Goal: Check status: Check status

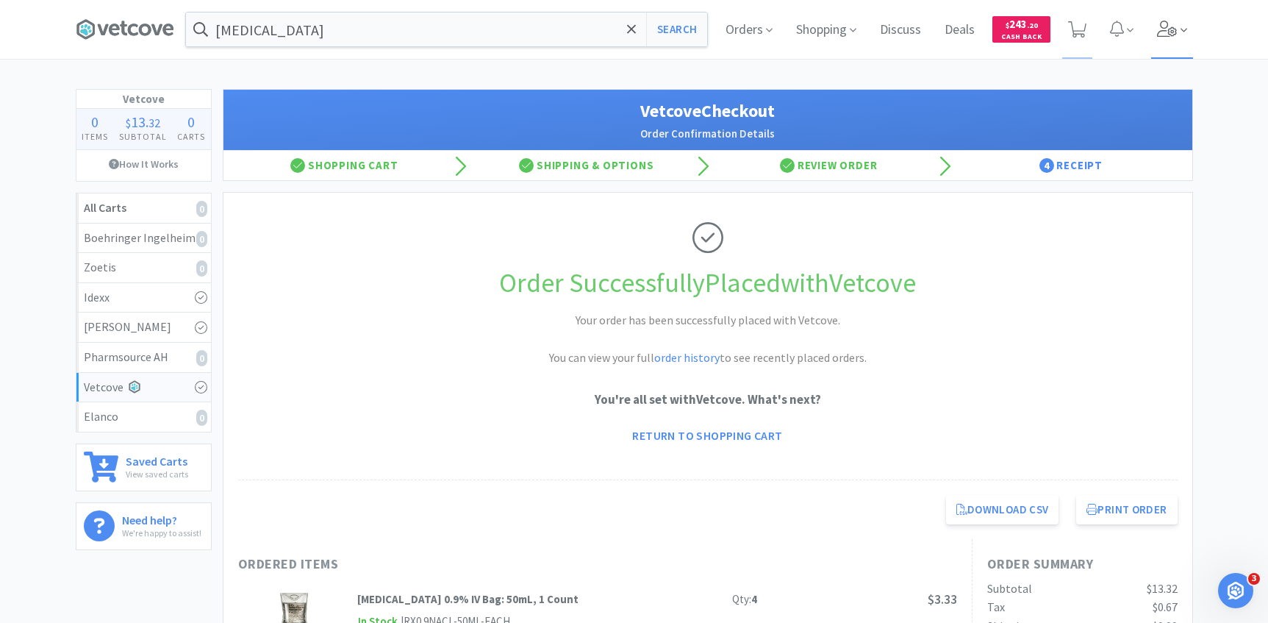
click at [1183, 37] on span at bounding box center [1183, 30] width 7 height 17
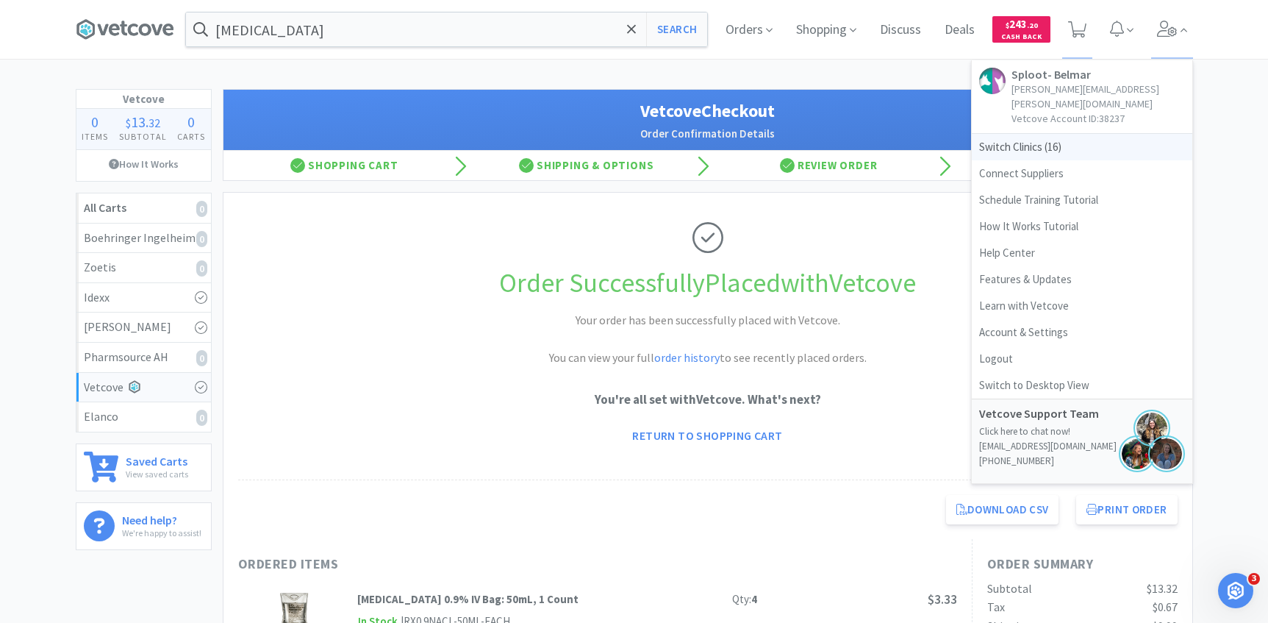
click at [1083, 138] on span "Switch Clinics ( 16 )" at bounding box center [1082, 147] width 221 height 26
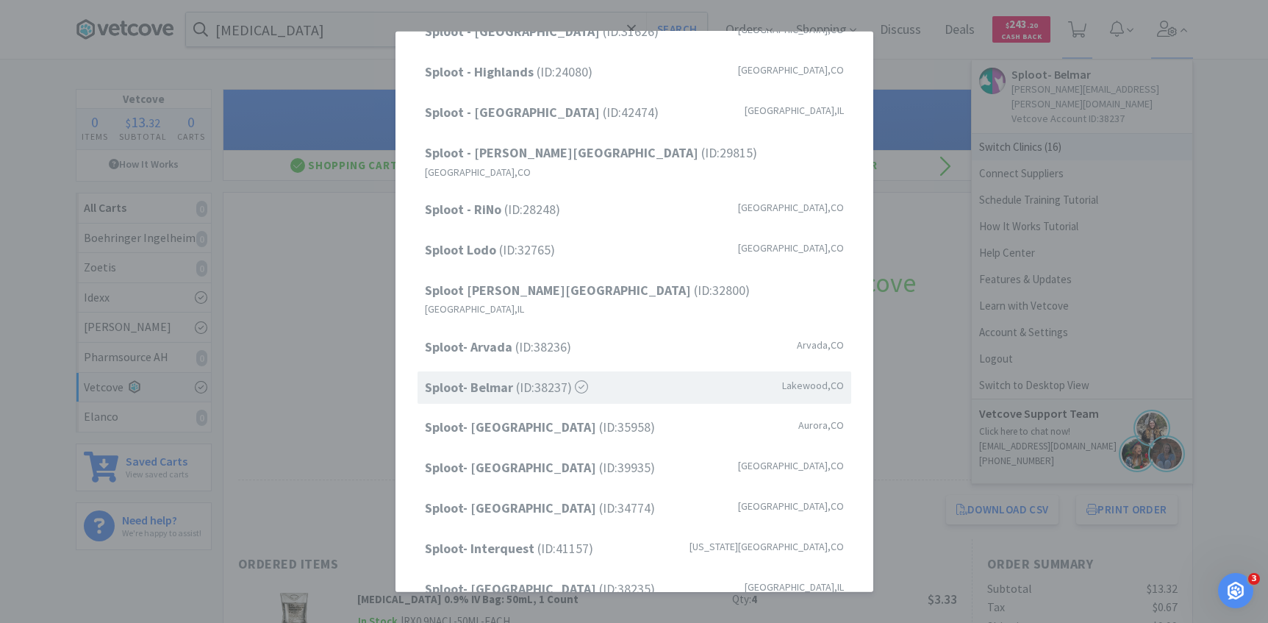
scroll to position [112, 0]
click at [531, 239] on span "Sploot Lodo (ID: 32765 )" at bounding box center [490, 249] width 130 height 21
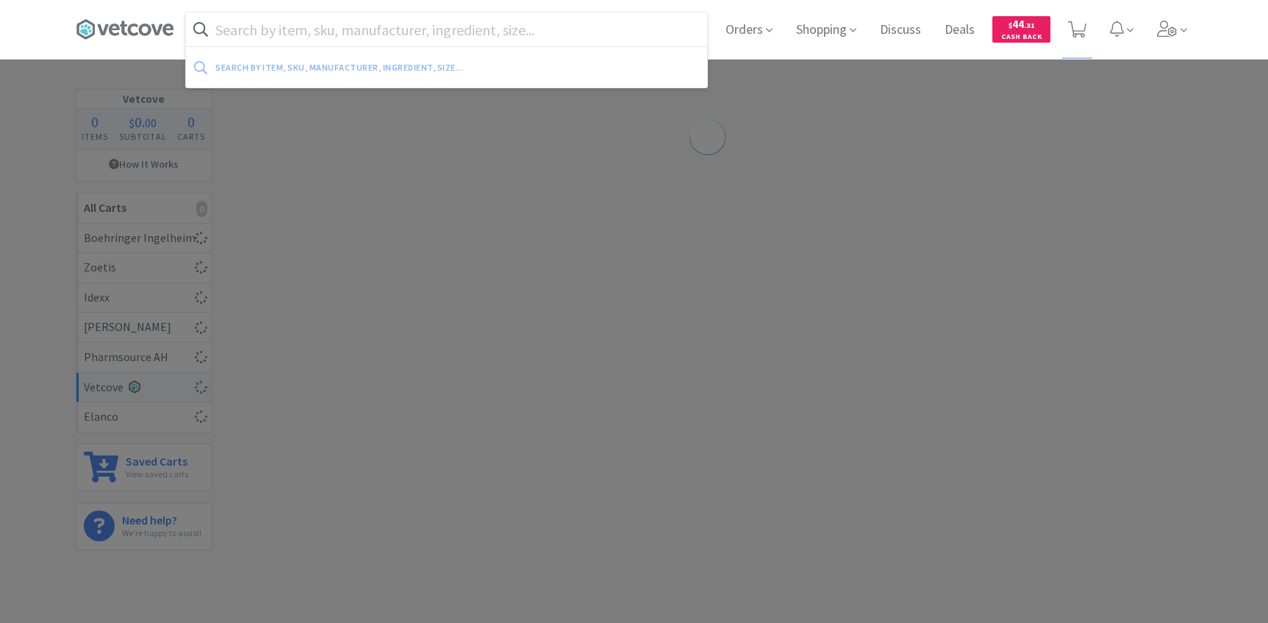
click at [448, 40] on input "text" at bounding box center [446, 29] width 521 height 34
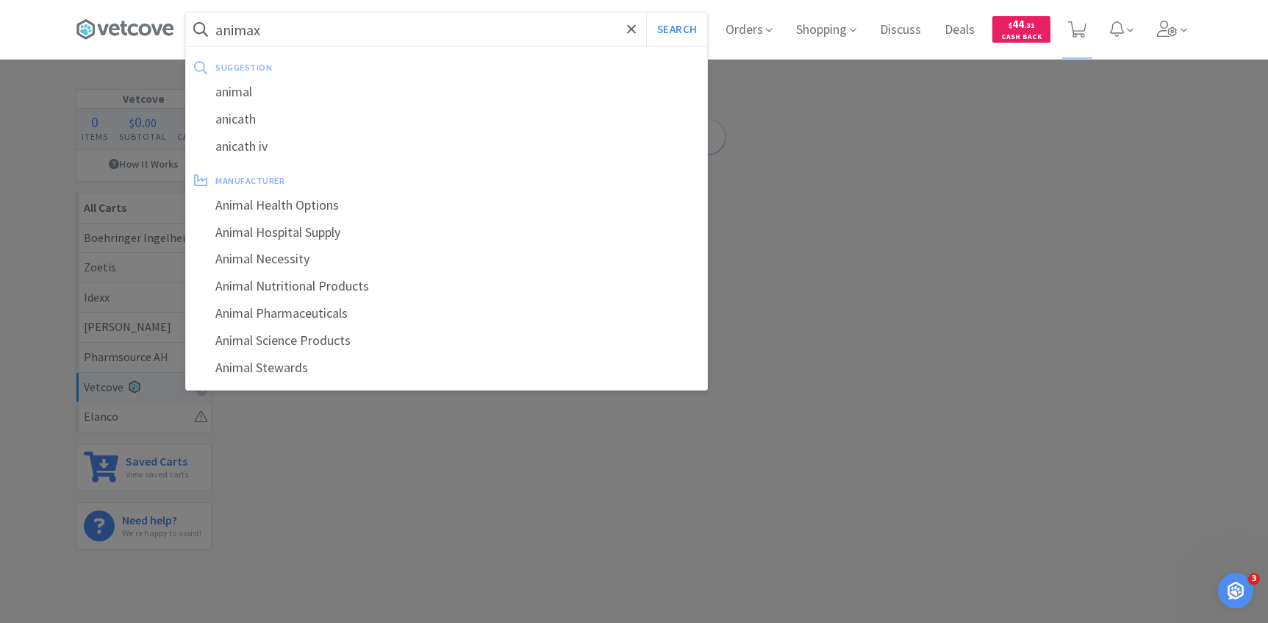
type input "animax"
click at [646, 12] on button "Search" at bounding box center [676, 29] width 61 height 34
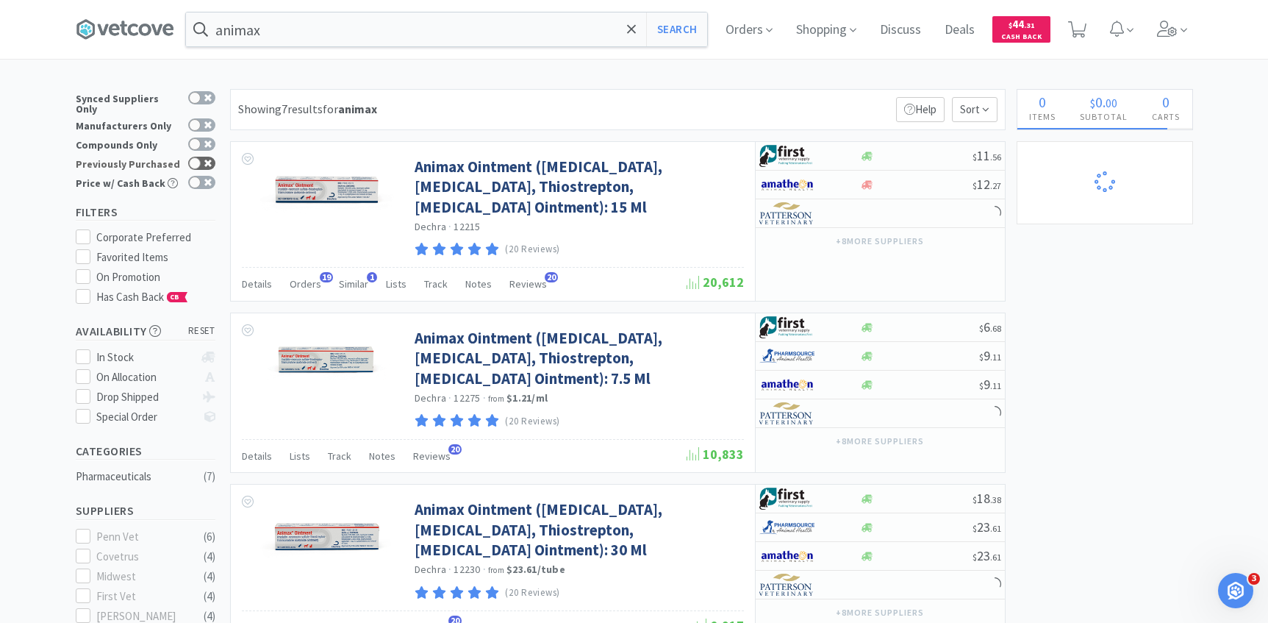
click at [208, 160] on icon at bounding box center [207, 163] width 7 height 7
checkbox input "true"
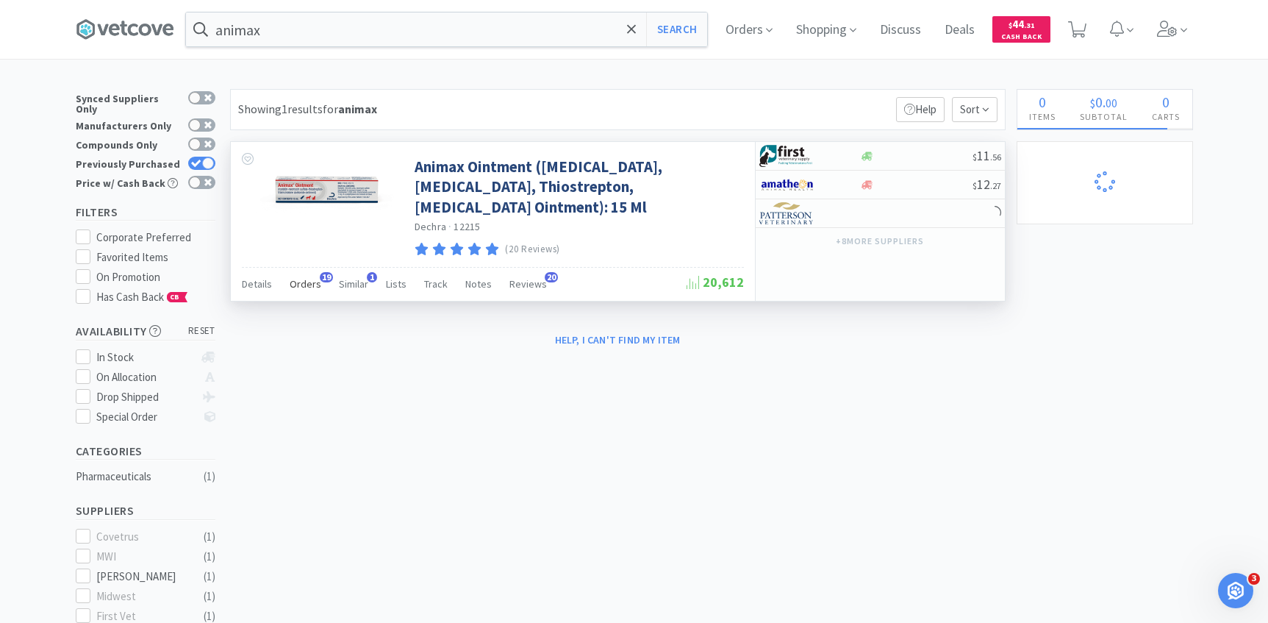
click at [313, 294] on div "Orders 19" at bounding box center [306, 286] width 32 height 28
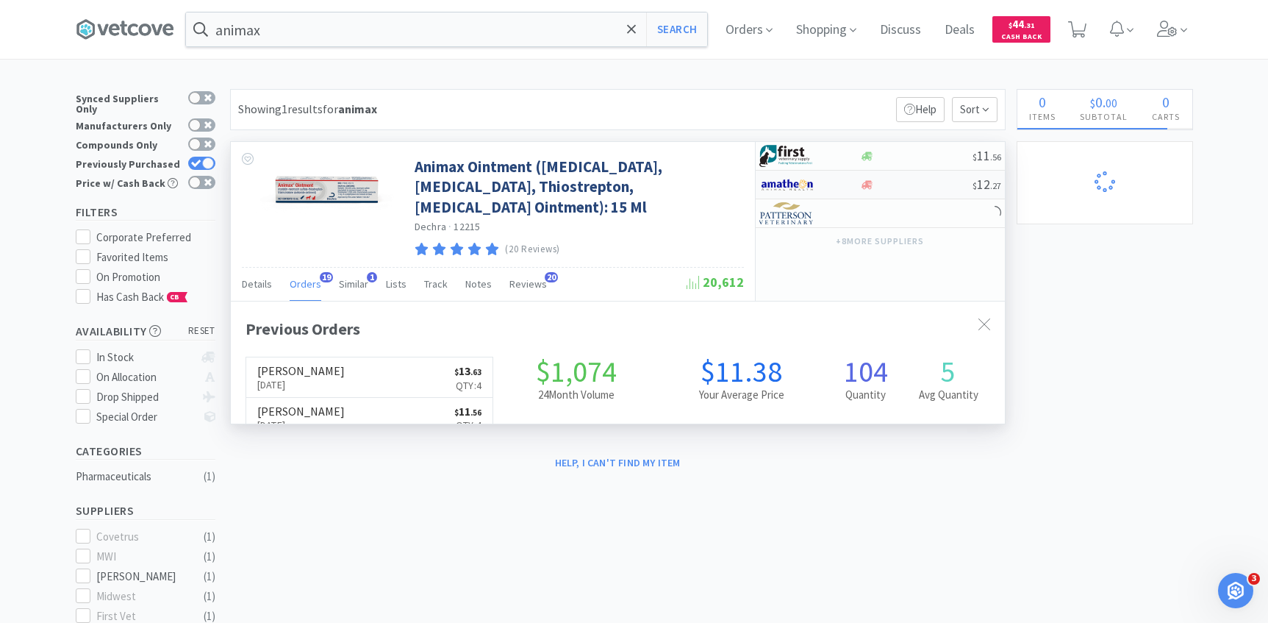
scroll to position [394, 774]
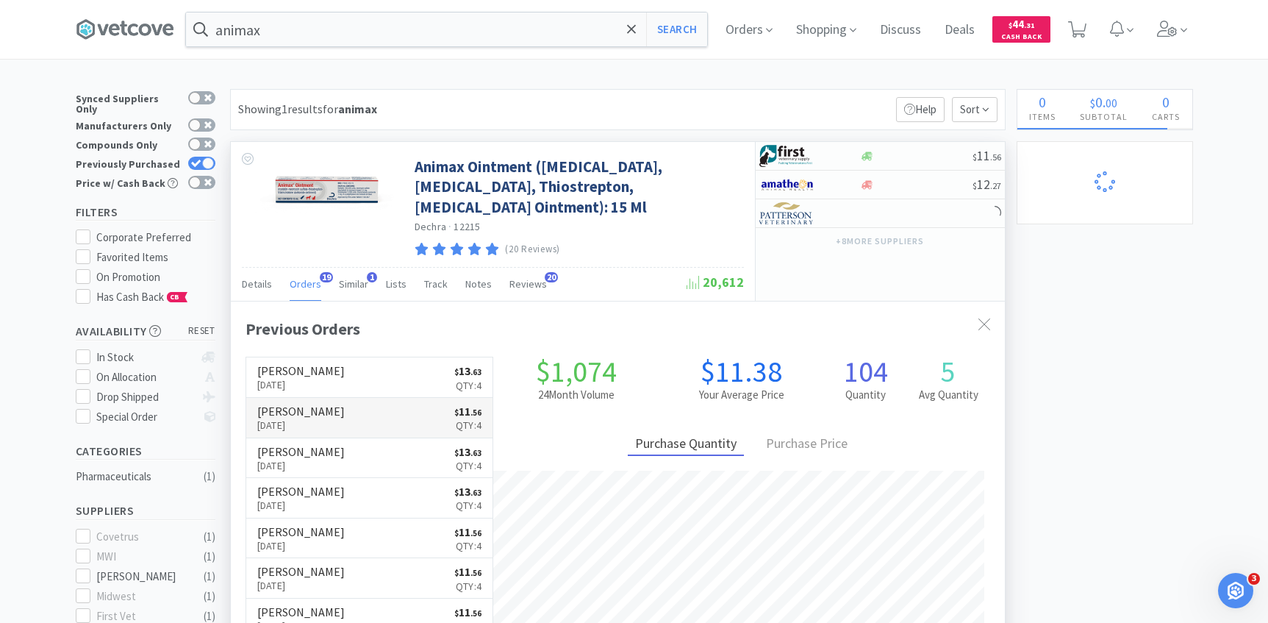
click at [413, 418] on link "Patterson Aug 21st, 2025 $ 11 . 56 Qty: 4" at bounding box center [369, 418] width 247 height 40
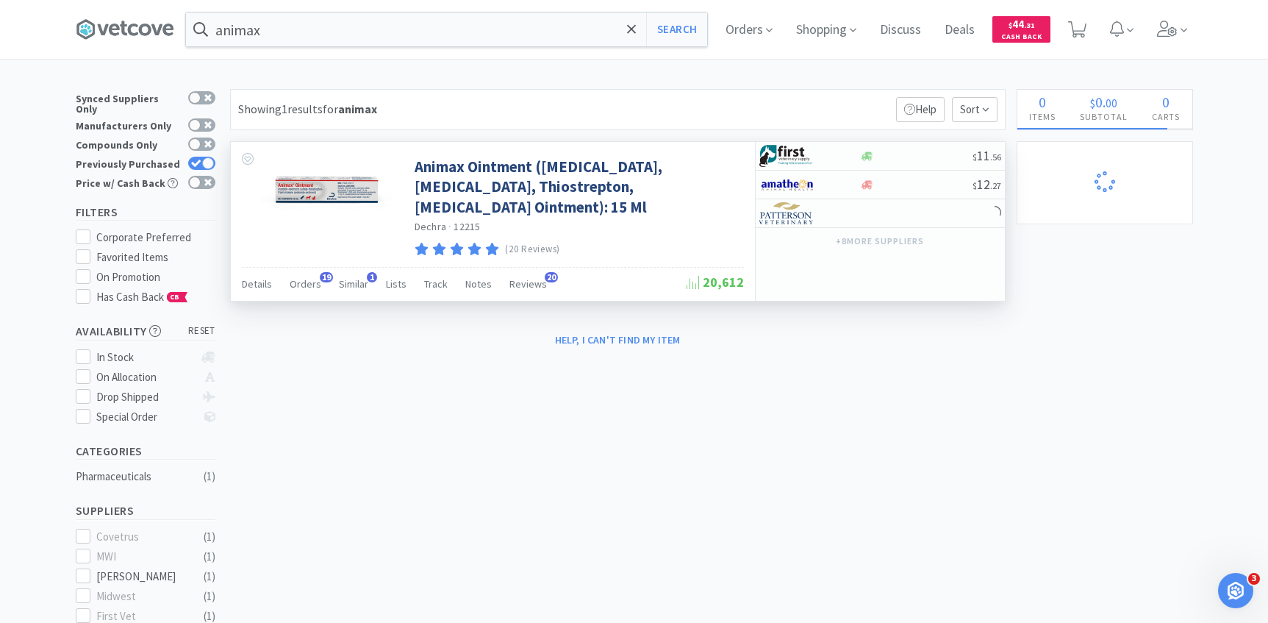
click at [320, 284] on div "Details Orders 19 Similar 1 Lists Track Notes Reviews 20" at bounding box center [464, 286] width 445 height 28
click at [284, 281] on div "Details Orders 19 Similar 1 Lists Track Notes Reviews 20" at bounding box center [464, 286] width 445 height 28
click at [297, 285] on span "Orders" at bounding box center [306, 283] width 32 height 13
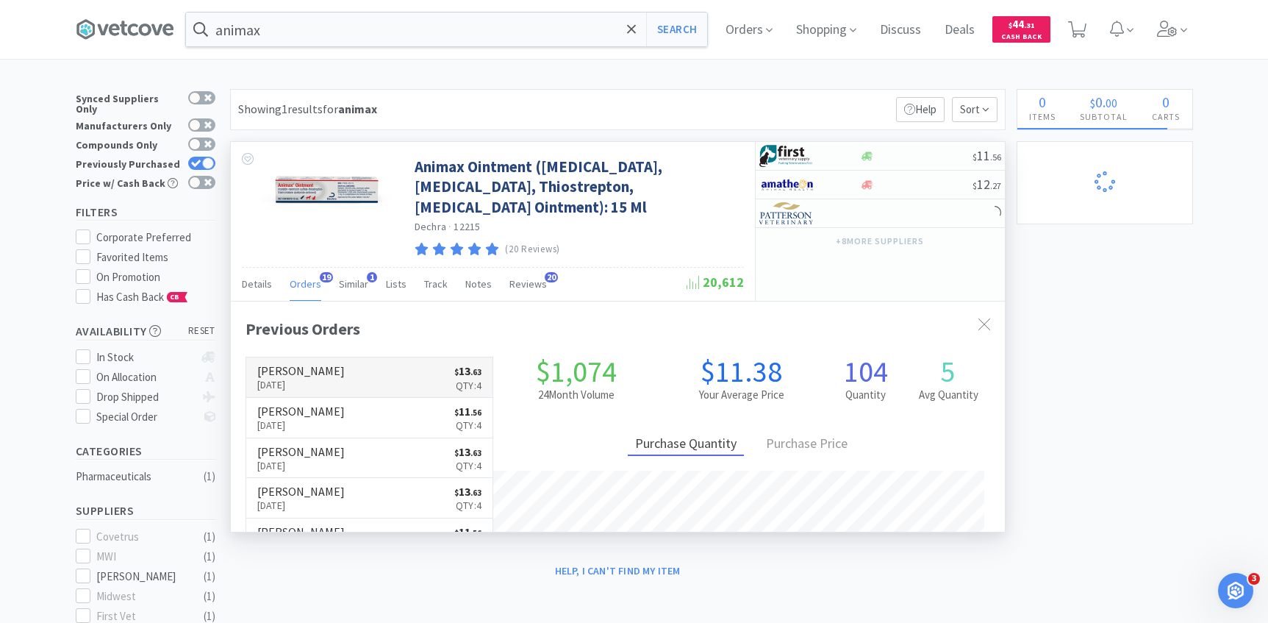
scroll to position [394, 774]
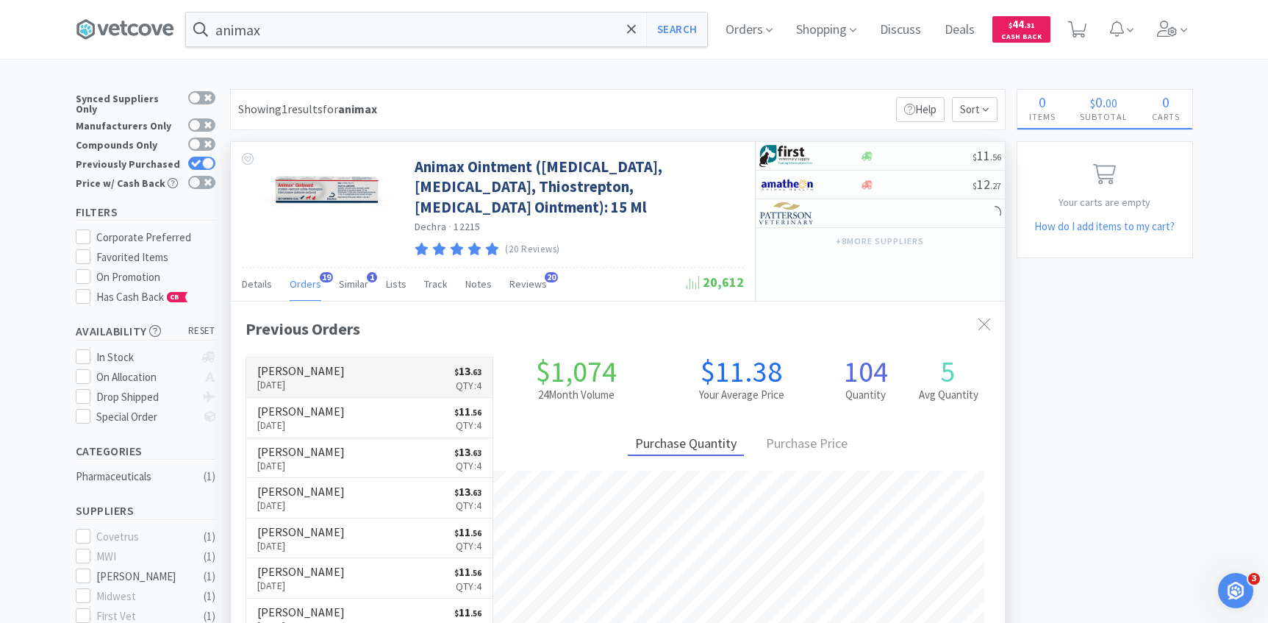
click at [309, 371] on h6 "[PERSON_NAME]" at bounding box center [300, 371] width 87 height 12
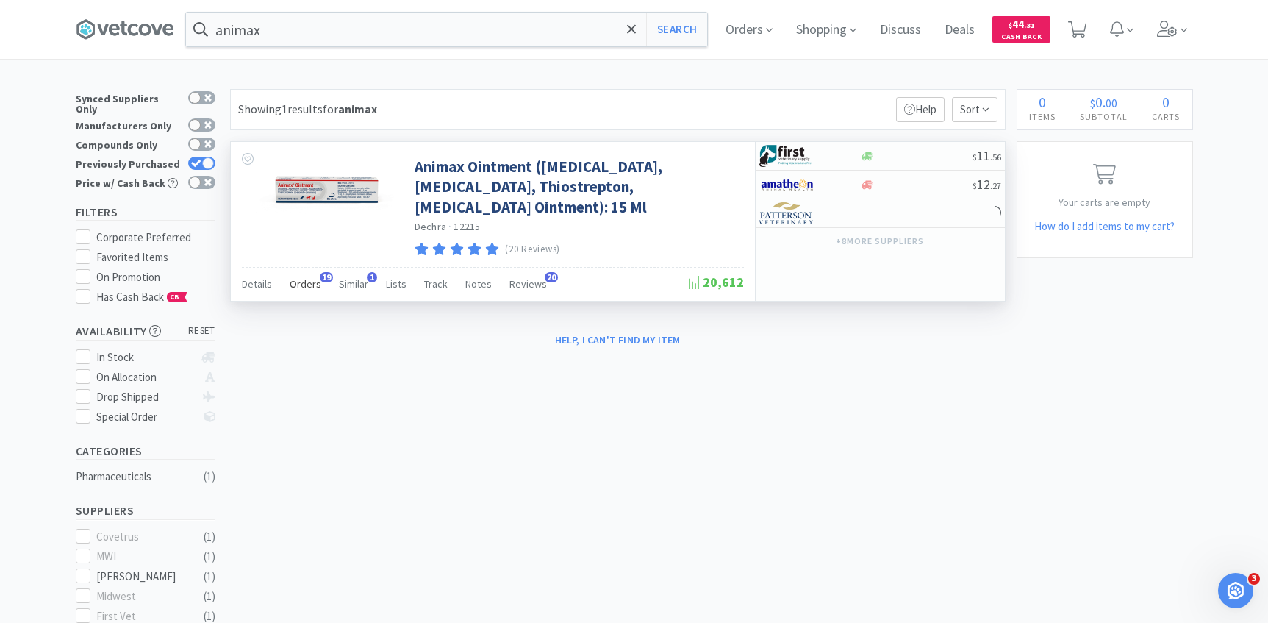
click at [320, 278] on span "19" at bounding box center [326, 277] width 13 height 10
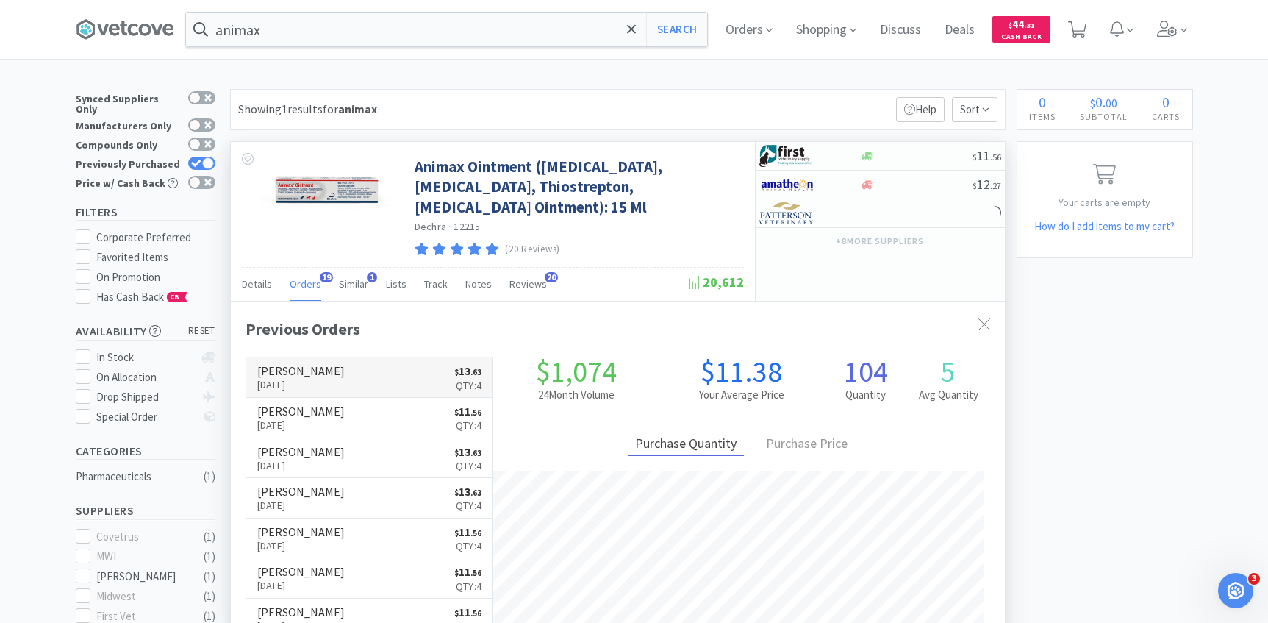
scroll to position [394, 774]
click at [329, 369] on link "Patterson Aug 21st, 2025 $ 13 . 63 Qty: 4" at bounding box center [369, 377] width 247 height 40
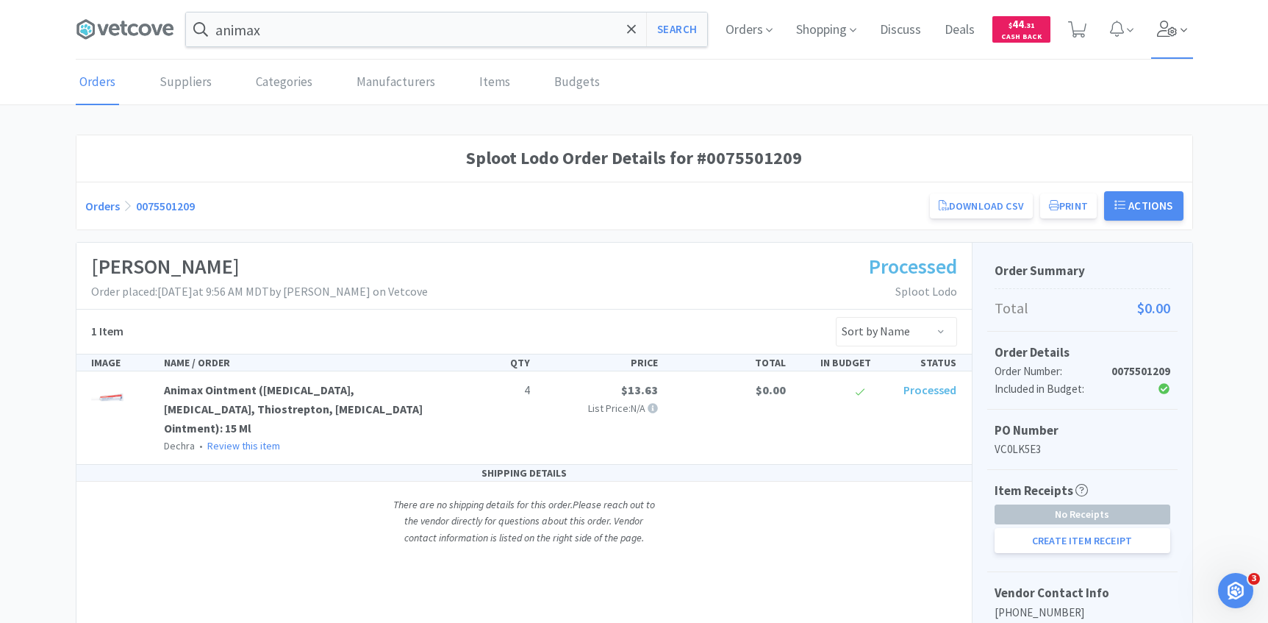
click at [1166, 24] on icon at bounding box center [1167, 29] width 21 height 16
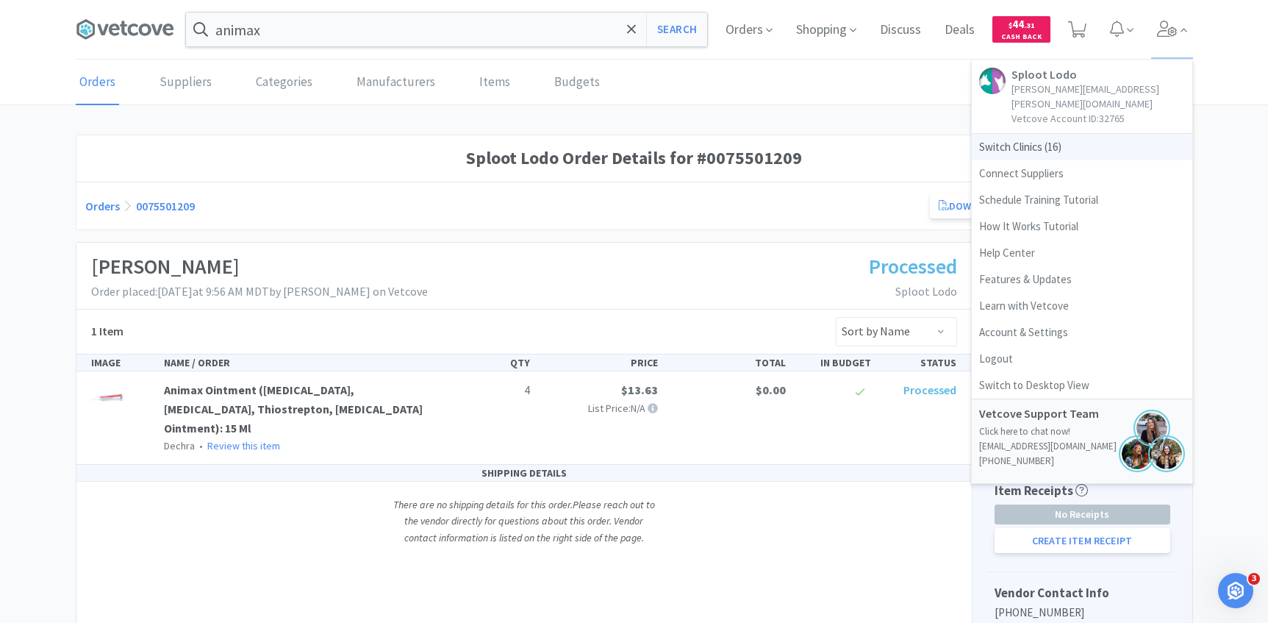
click at [1066, 134] on span "Switch Clinics ( 16 )" at bounding box center [1082, 147] width 221 height 26
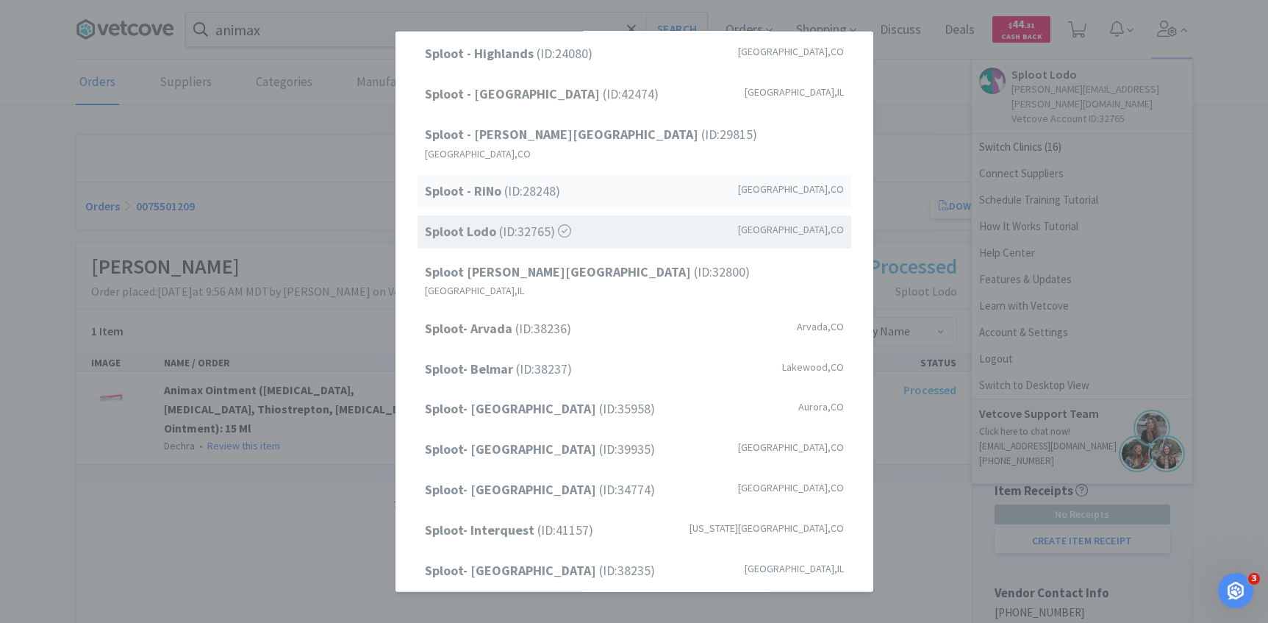
scroll to position [187, 0]
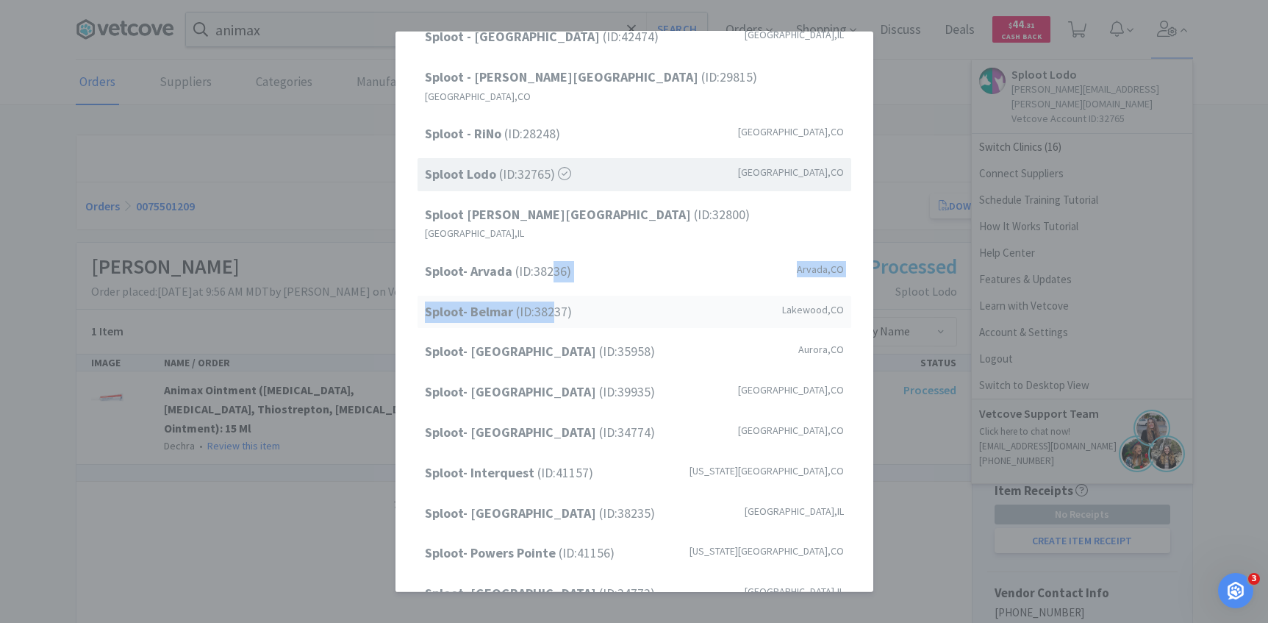
drag, startPoint x: 552, startPoint y: 246, endPoint x: 552, endPoint y: 265, distance: 19.1
click at [552, 274] on div "Sploot - Cherry Creek (ID: 31626 ) Denver , CO Sploot - Highlands (ID: 24080 ) …" at bounding box center [634, 275] width 448 height 670
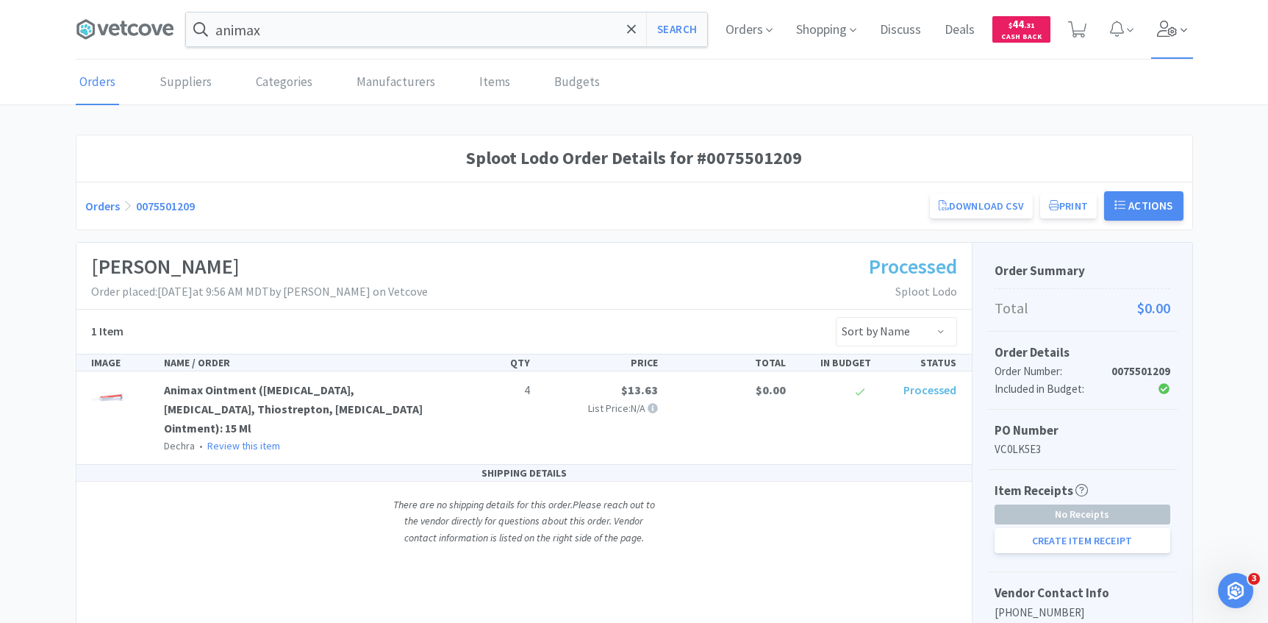
click at [1169, 26] on icon at bounding box center [1167, 29] width 21 height 16
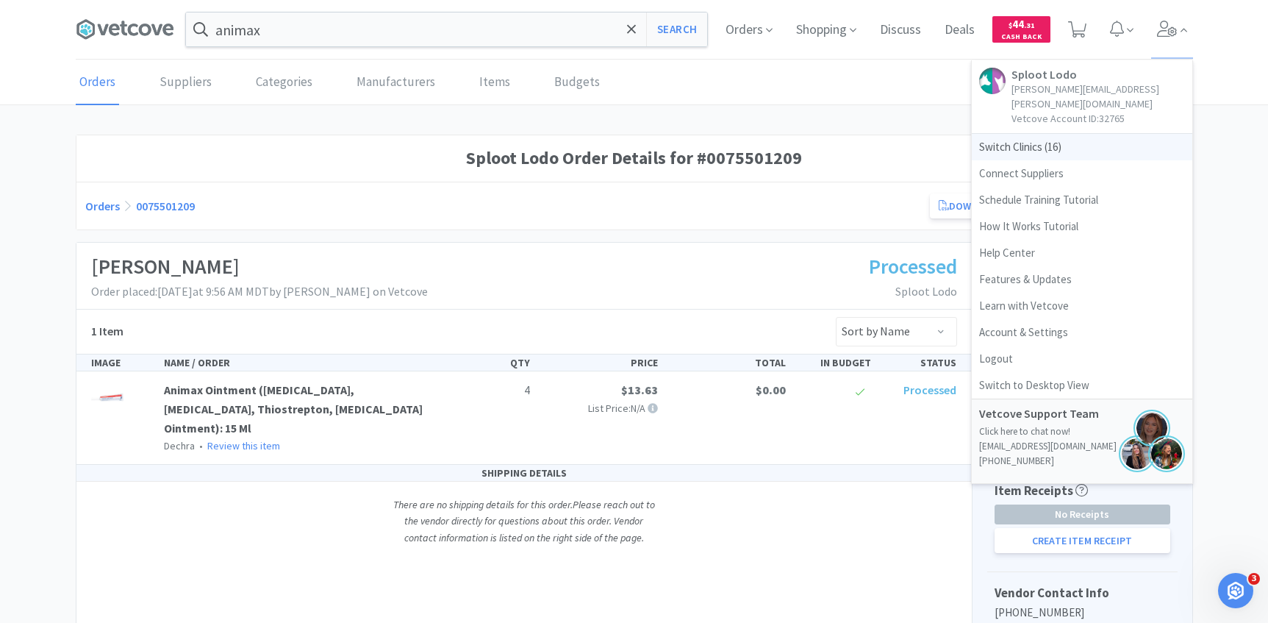
click at [1062, 134] on span "Switch Clinics ( 16 )" at bounding box center [1082, 147] width 221 height 26
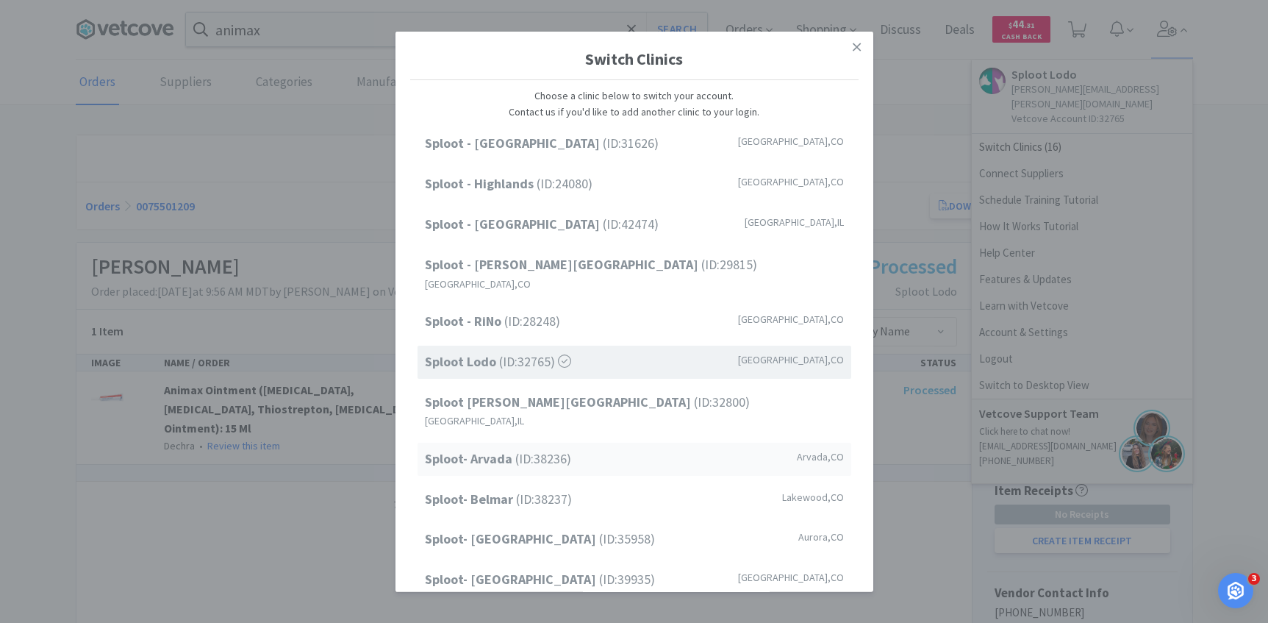
click at [590, 442] on div "Sploot- Arvada (ID: 38236 ) Arvada , CO" at bounding box center [635, 458] width 434 height 33
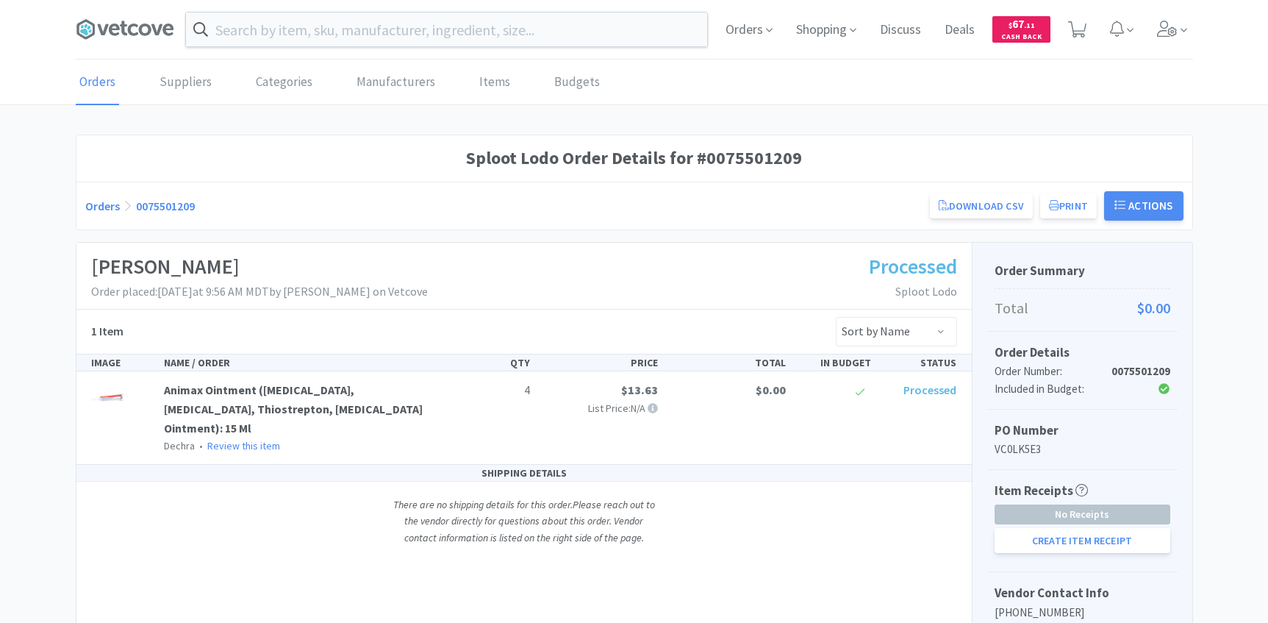
click at [504, 3] on div "Orders Shopping Discuss Discuss Deals Deals $ 67 . 11 Cash Back" at bounding box center [634, 30] width 1117 height 60
click at [436, 24] on input "text" at bounding box center [446, 29] width 521 height 34
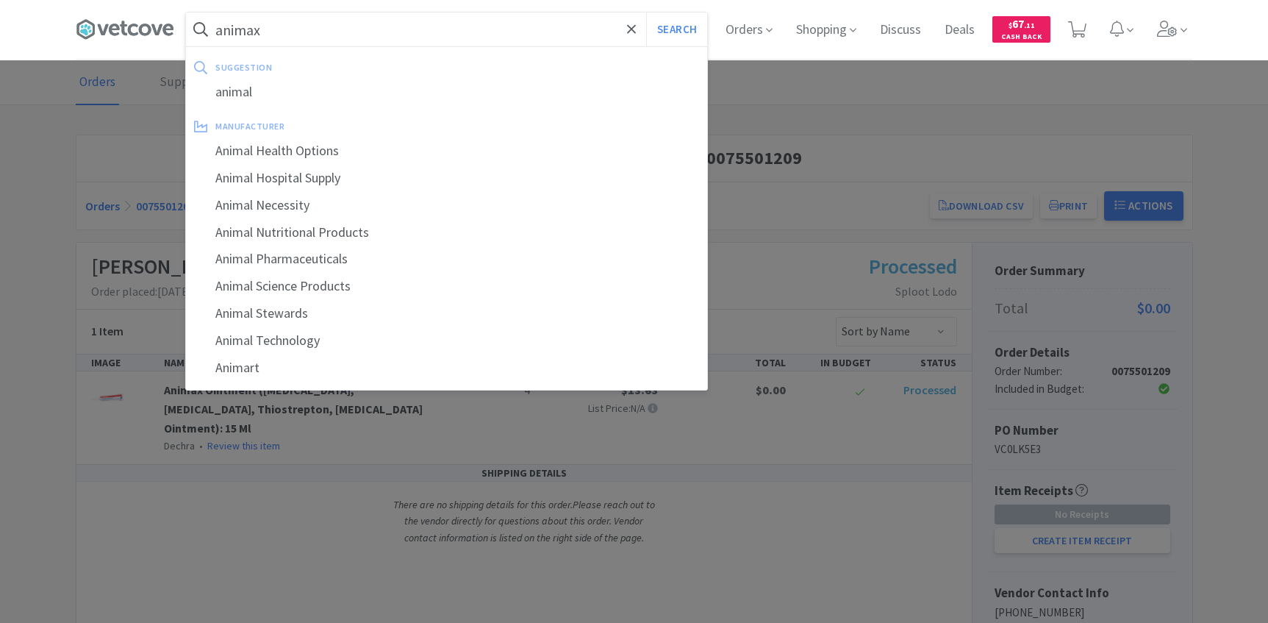
type input "animax"
click at [646, 12] on button "Search" at bounding box center [676, 29] width 61 height 34
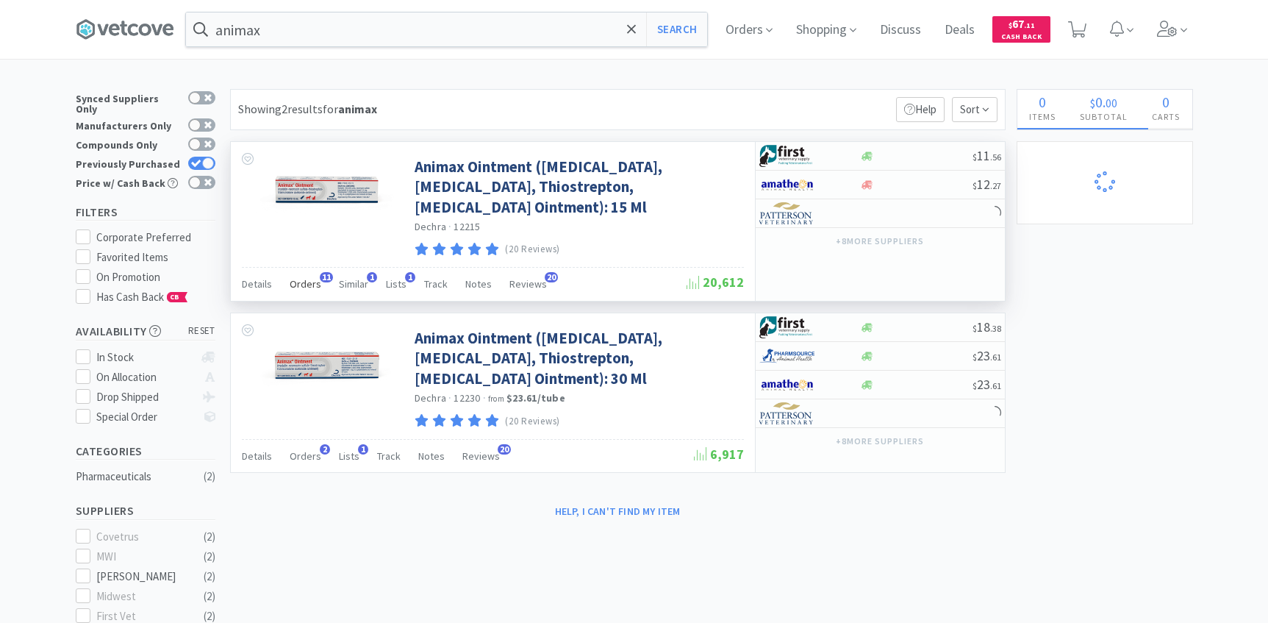
click at [302, 292] on div "Orders 11" at bounding box center [306, 286] width 32 height 28
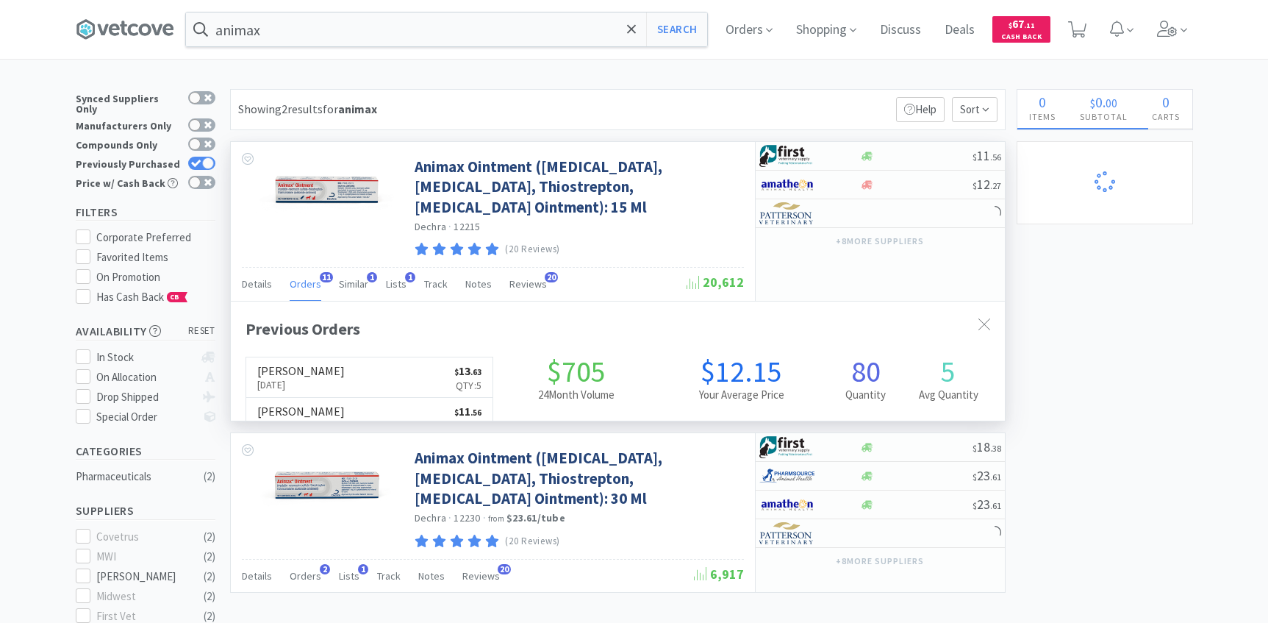
scroll to position [394, 774]
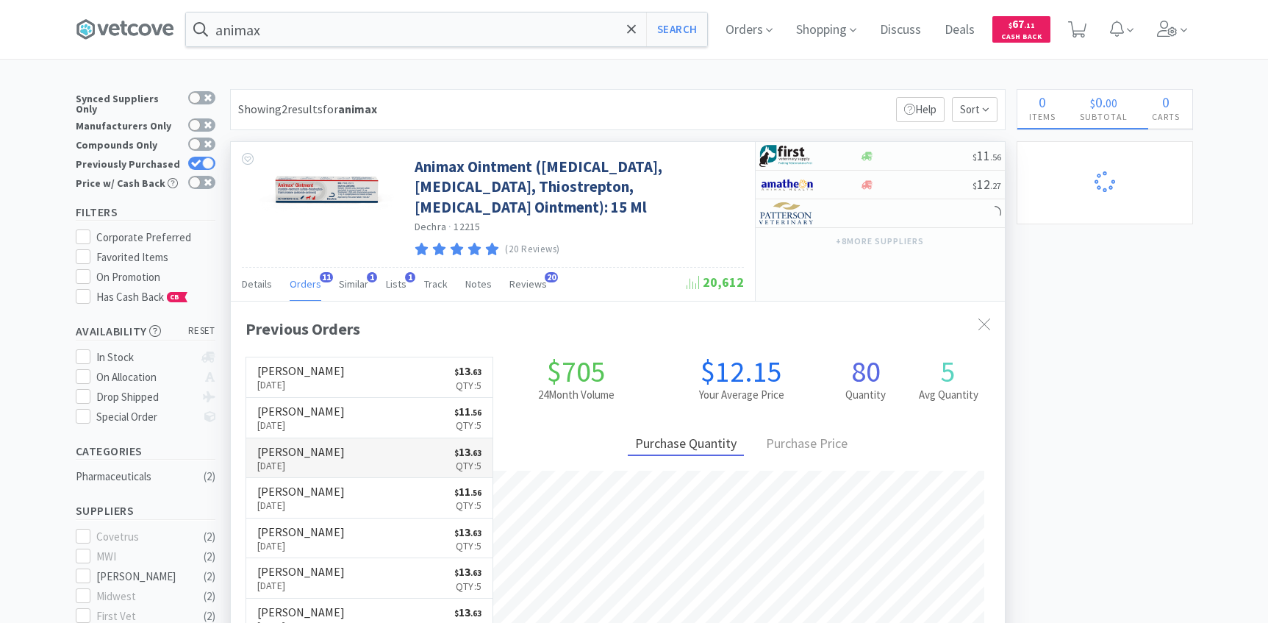
click at [338, 453] on link "[PERSON_NAME] [DATE] $ 13 . 63 Qty: 5" at bounding box center [369, 458] width 247 height 40
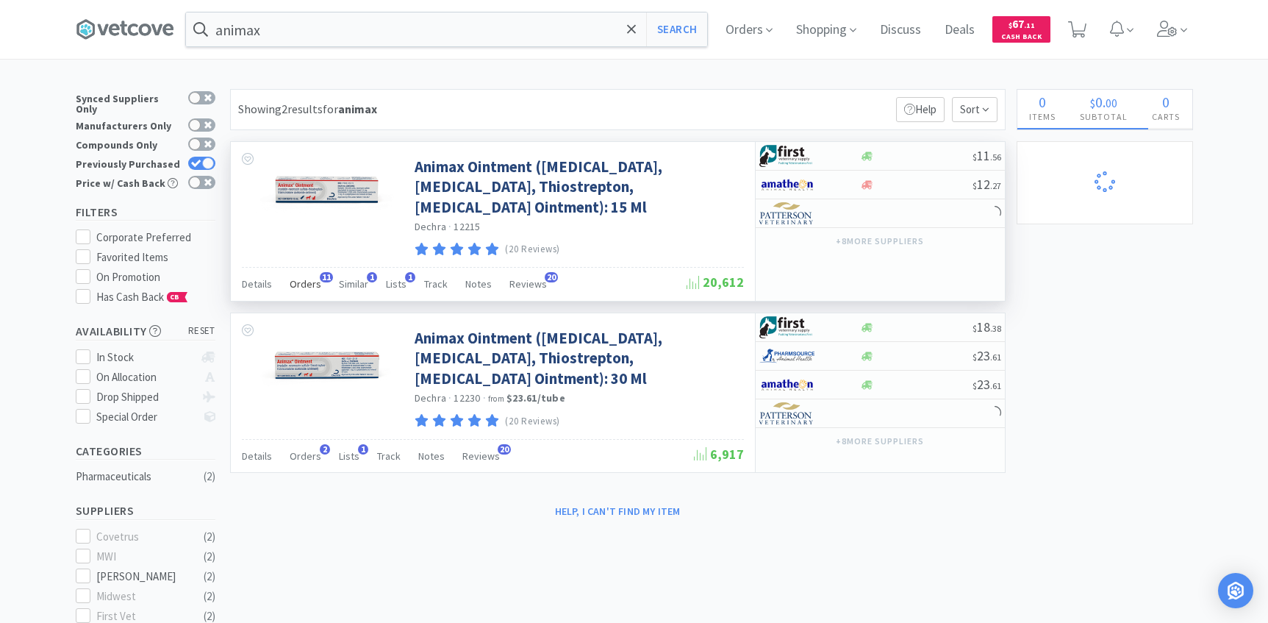
click at [312, 289] on span "Orders" at bounding box center [306, 283] width 32 height 13
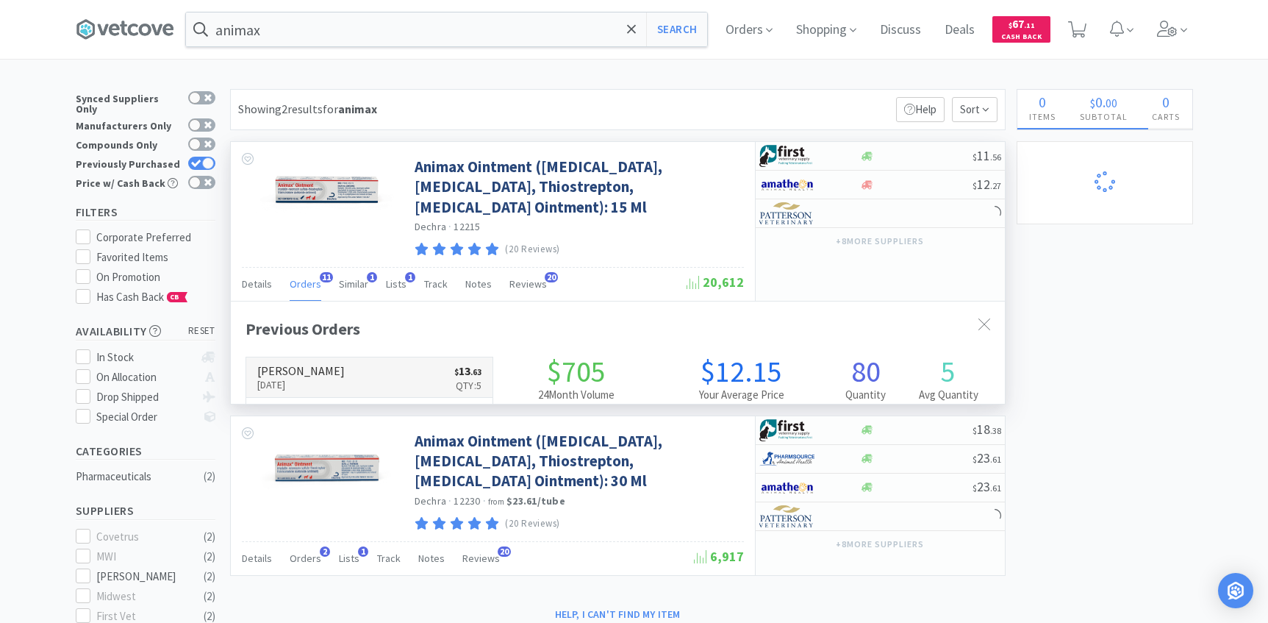
scroll to position [394, 774]
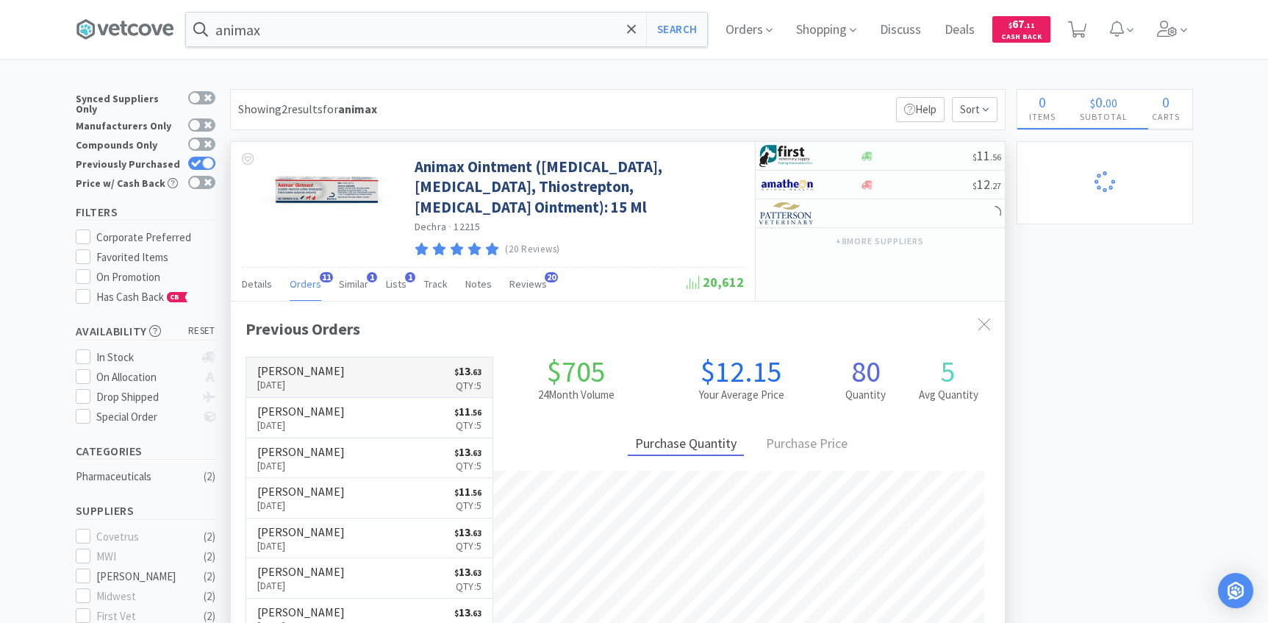
click at [343, 389] on link "[PERSON_NAME] [DATE] $ 13 . 63 Qty: 5" at bounding box center [369, 377] width 247 height 40
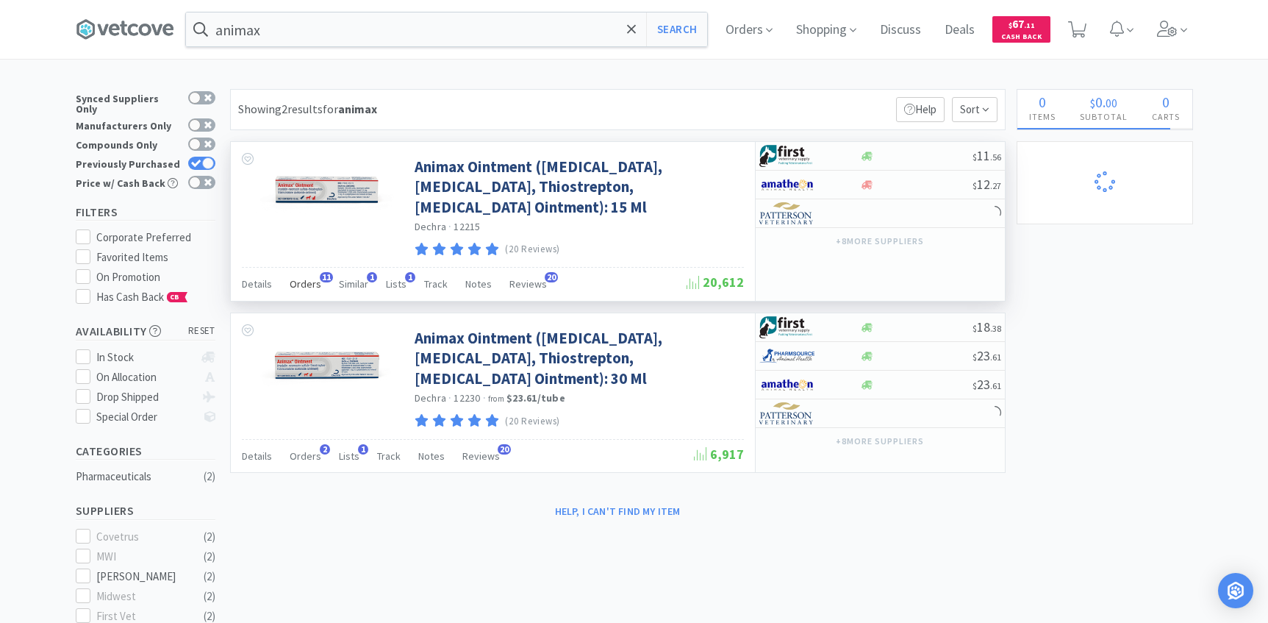
click at [311, 288] on span "Orders" at bounding box center [306, 283] width 32 height 13
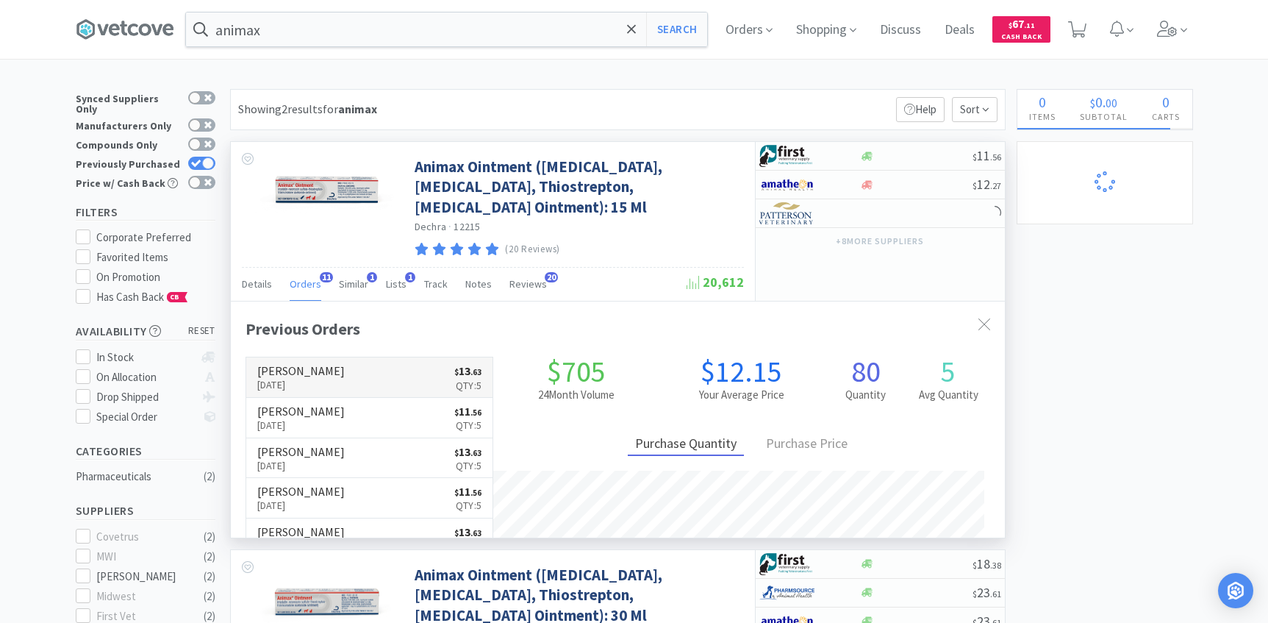
scroll to position [394, 774]
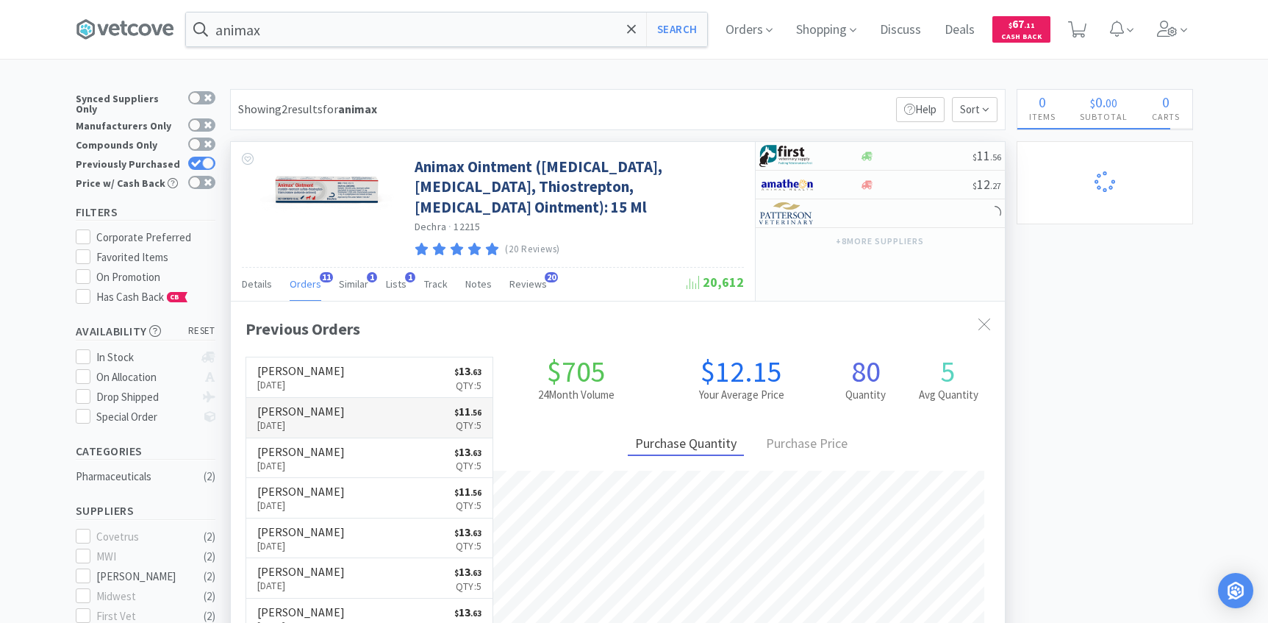
click at [333, 423] on link "[PERSON_NAME] [DATE] $ 11 . 56 Qty: 5" at bounding box center [369, 418] width 247 height 40
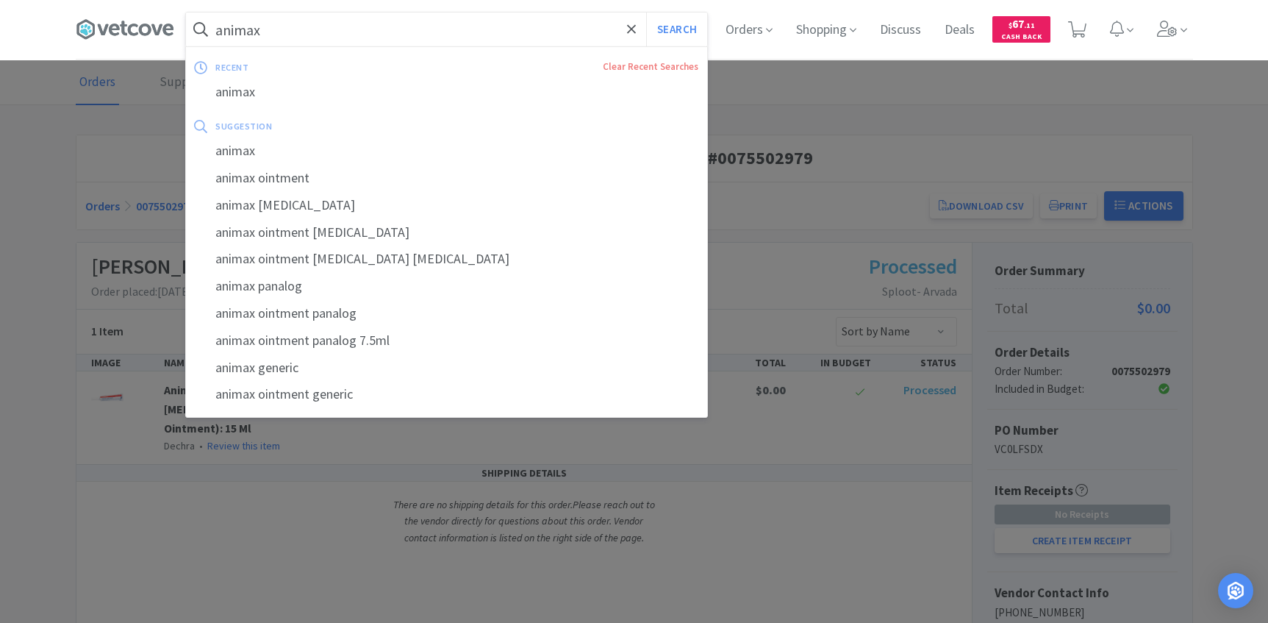
click at [323, 44] on input "animax" at bounding box center [446, 29] width 521 height 34
click at [646, 12] on button "Search" at bounding box center [676, 29] width 61 height 34
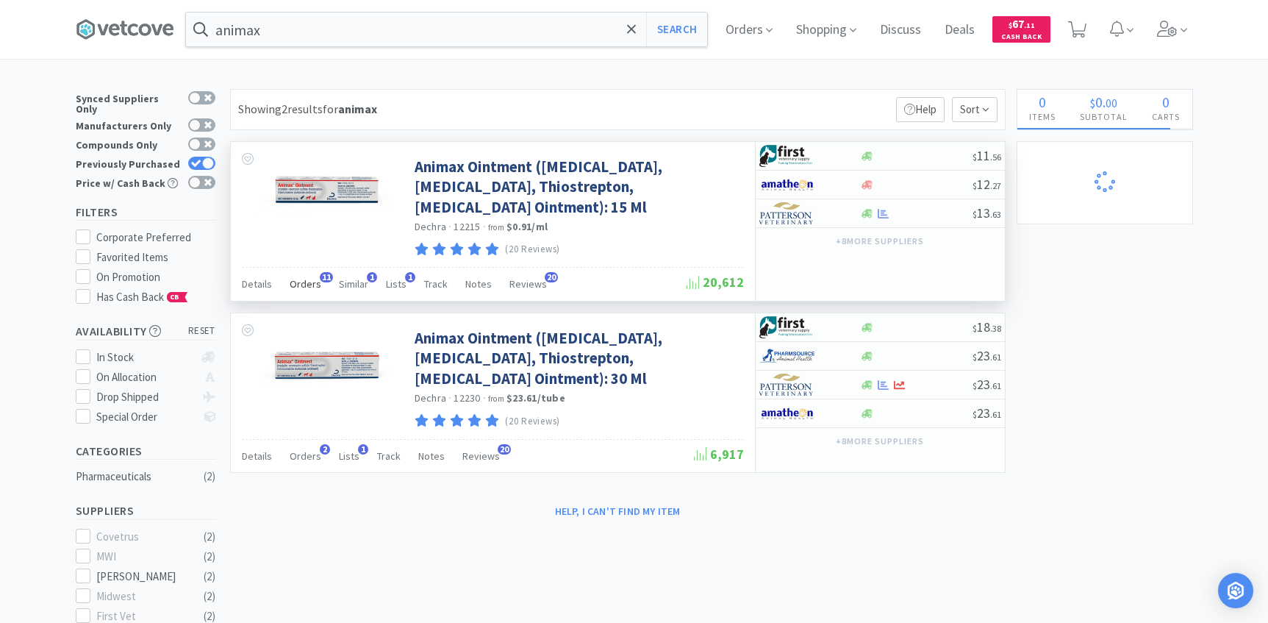
click at [317, 284] on span "Orders" at bounding box center [306, 283] width 32 height 13
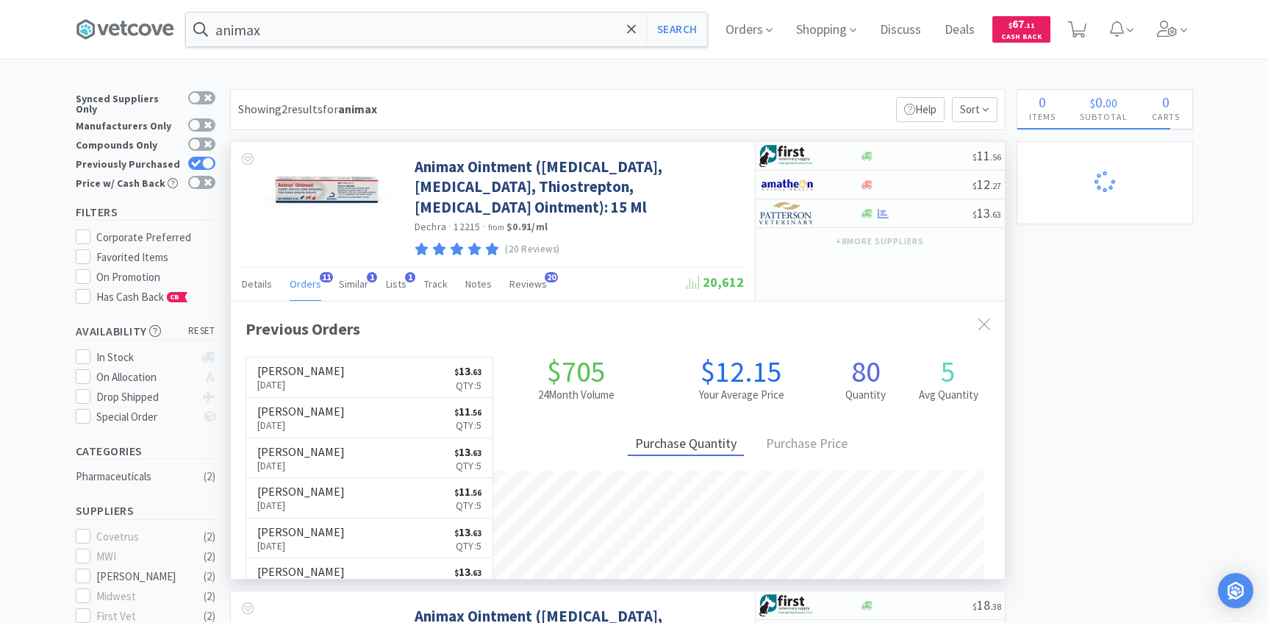
scroll to position [394, 774]
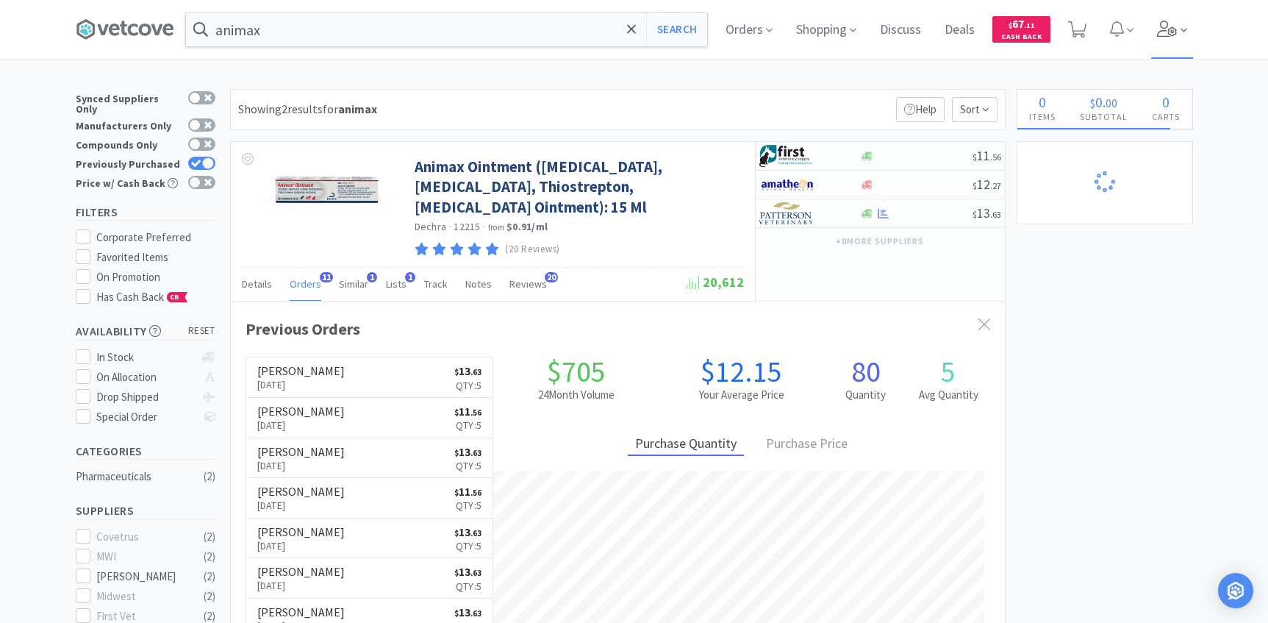
click at [1174, 50] on span at bounding box center [1172, 29] width 42 height 59
